Goal: Task Accomplishment & Management: Manage account settings

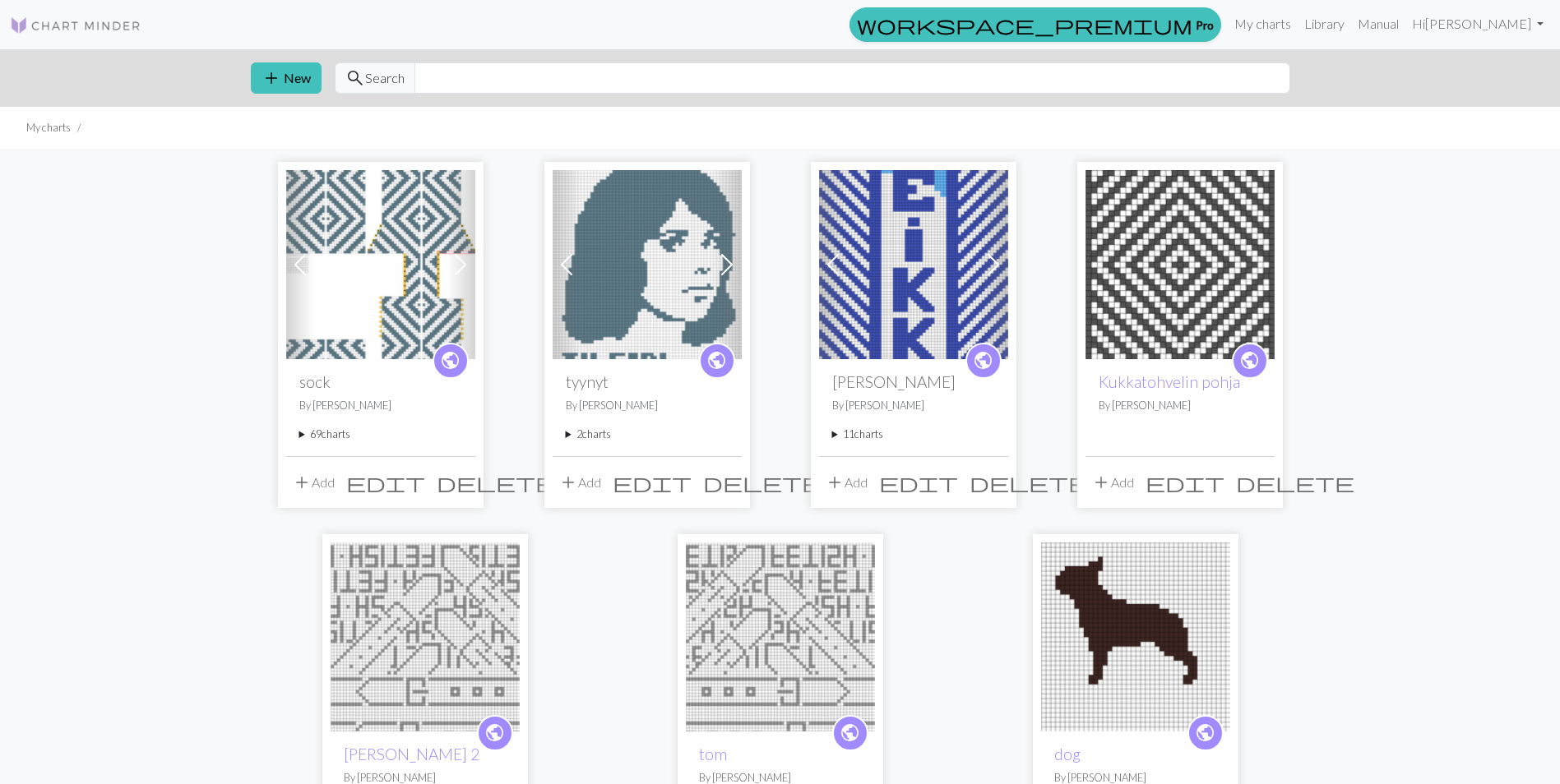
click at [346, 439] on summary "69 charts" at bounding box center [381, 435] width 163 height 16
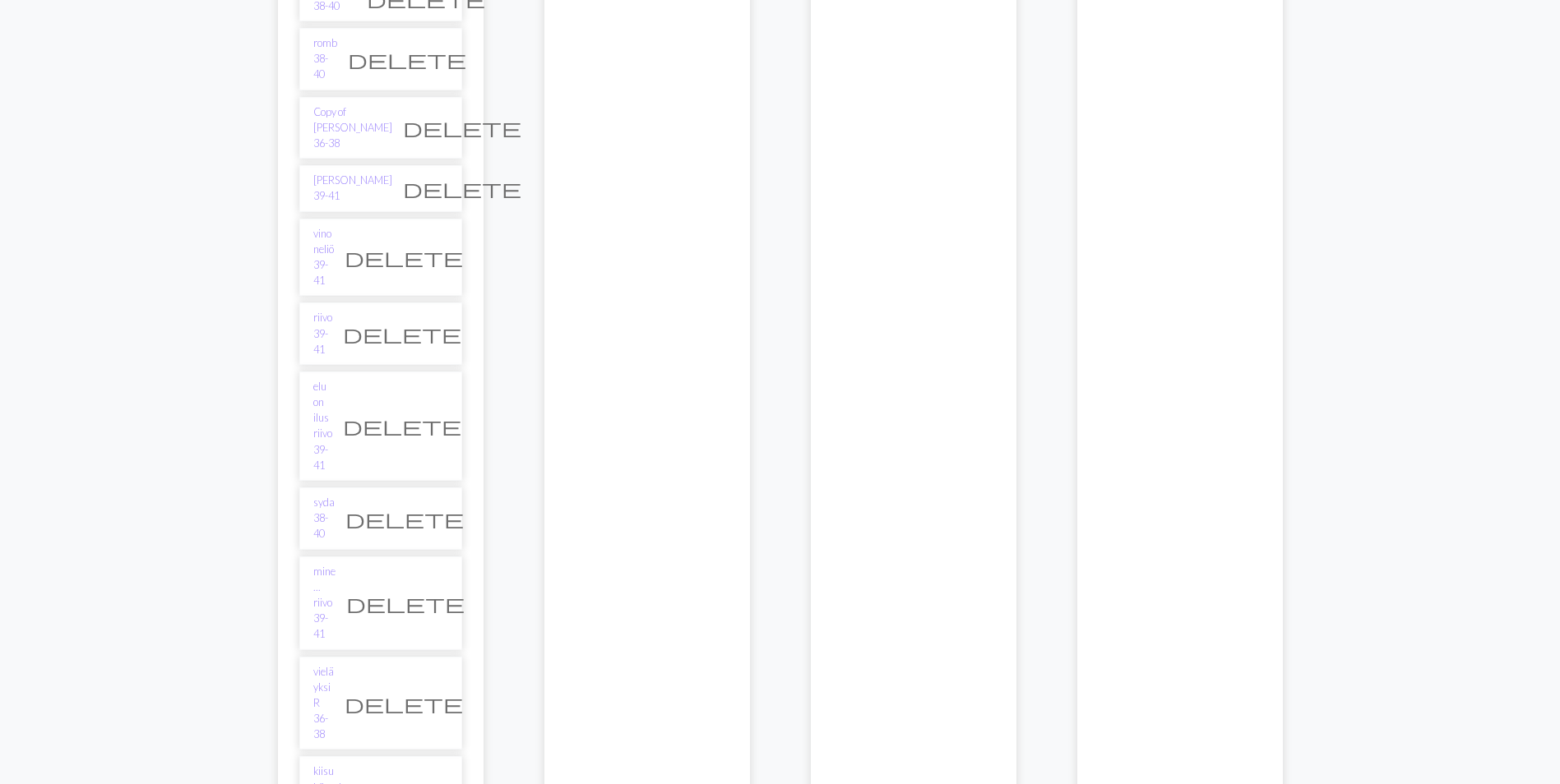
scroll to position [2959, 0]
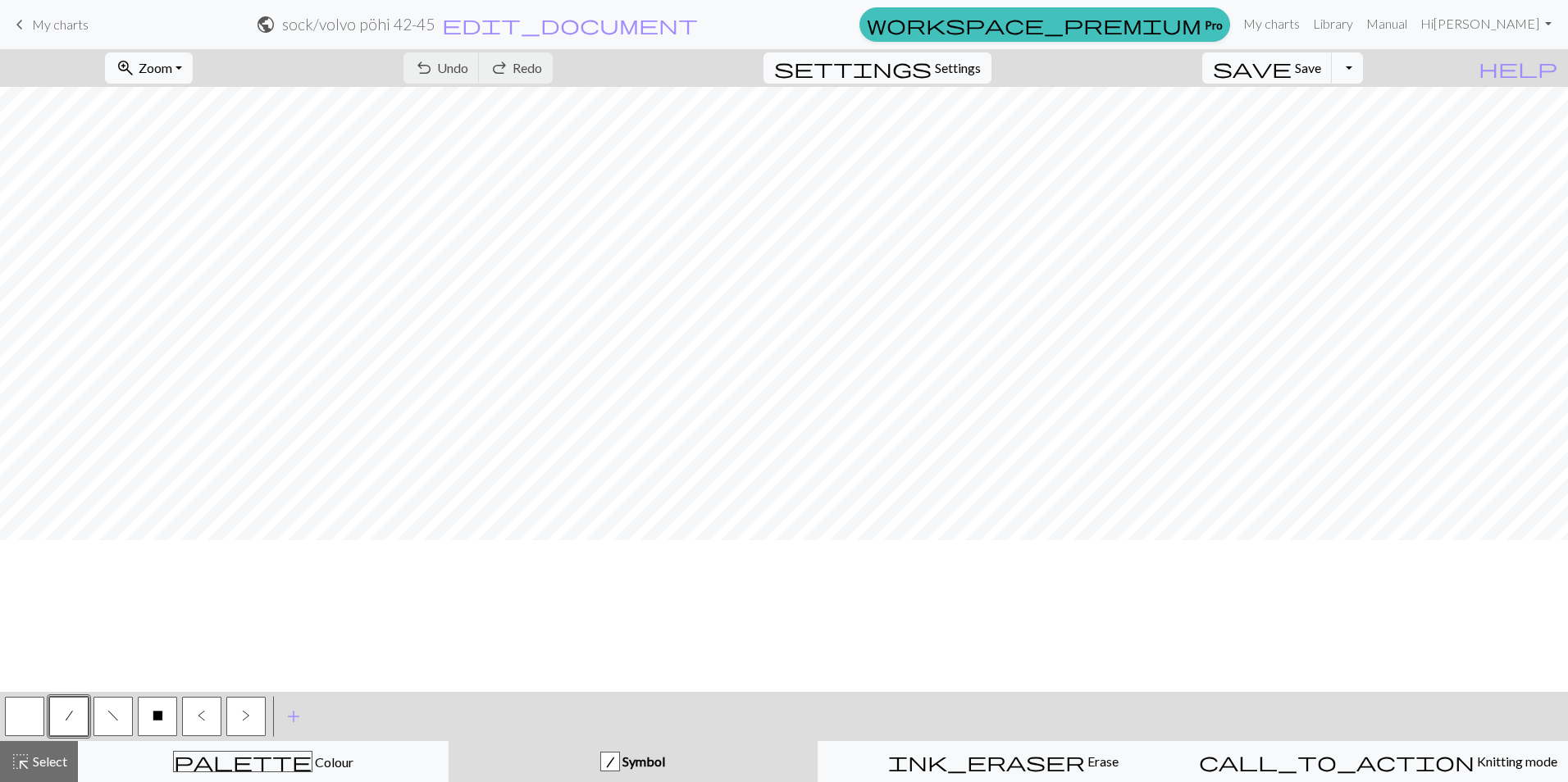
scroll to position [1498, 0]
